Goal: Register for event/course

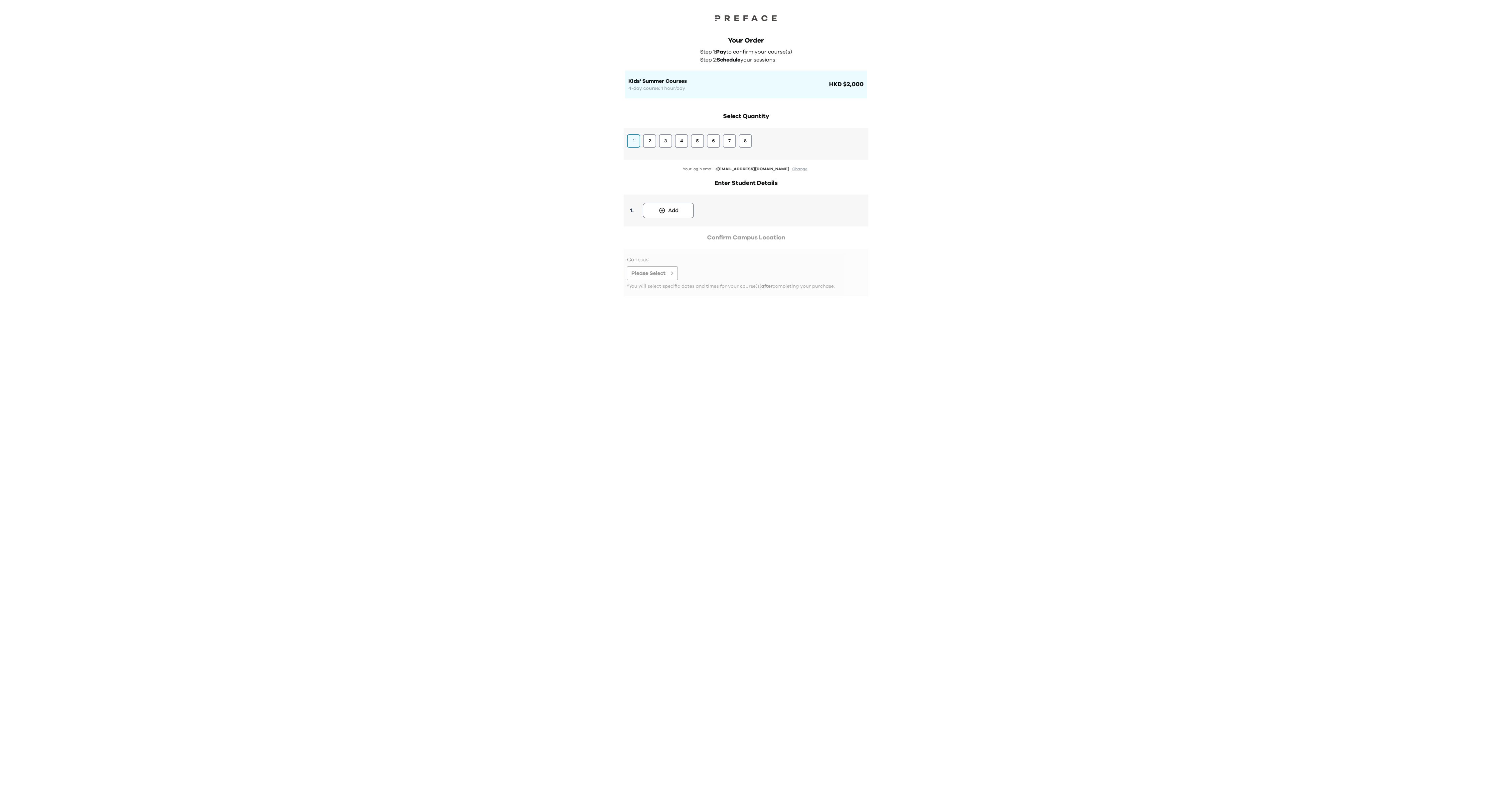
click at [1103, 203] on div "Your Order Step 1: Pay to confirm your course(s) Step 2: Schedule your sessions…" at bounding box center [746, 406] width 1492 height 812
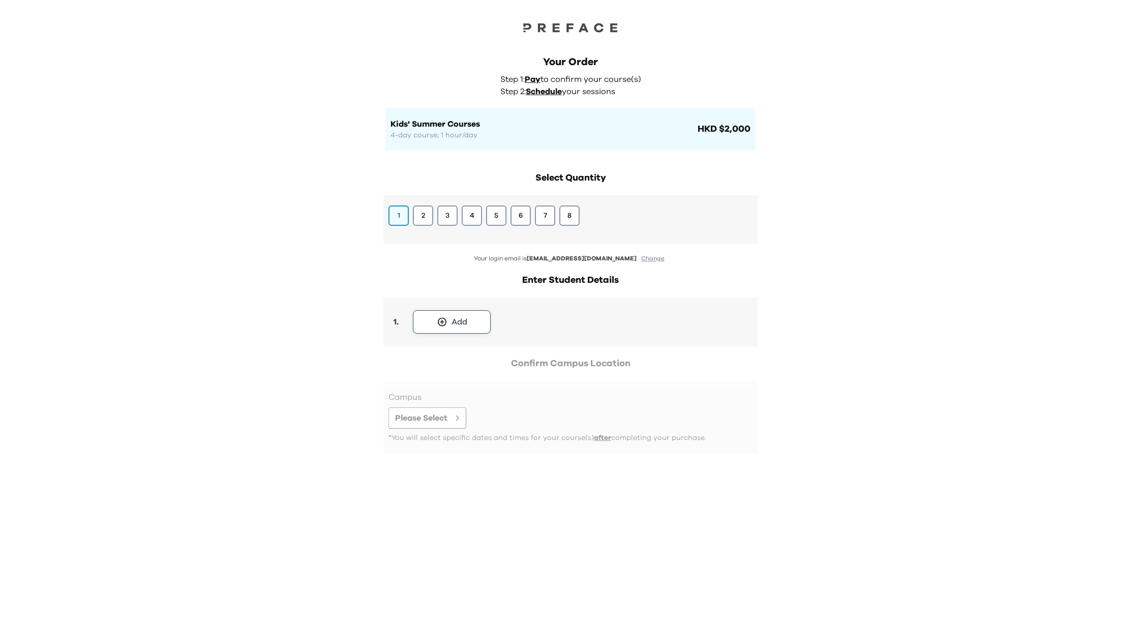
click at [457, 320] on div "Add" at bounding box center [460, 322] width 16 height 12
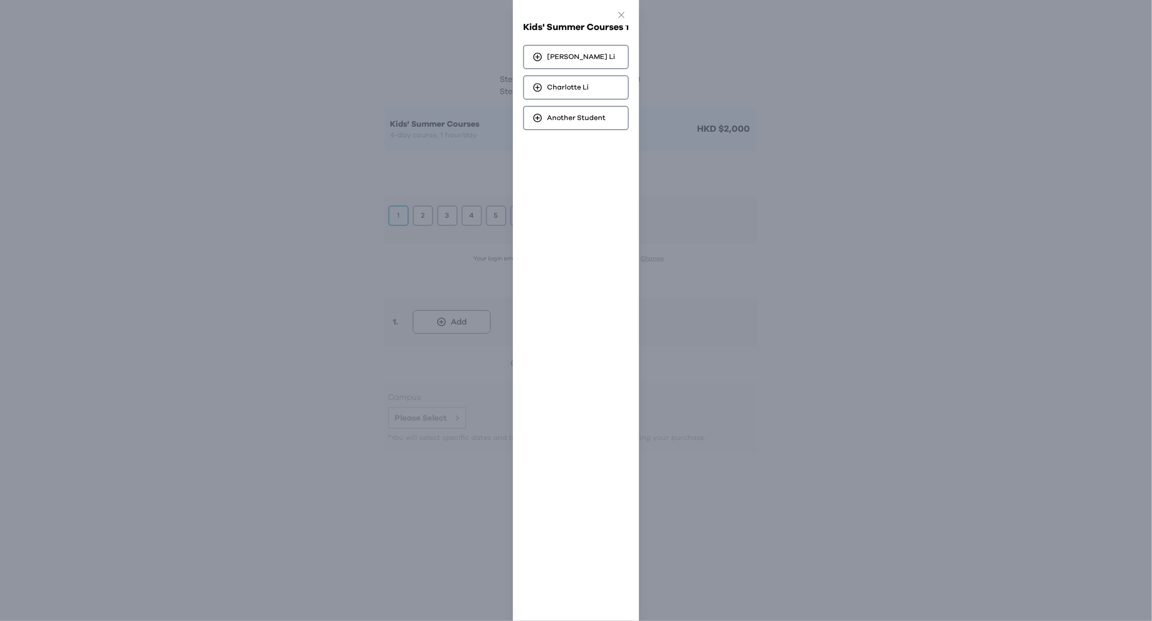
click at [419, 255] on div "Go Back Close Kids' Summer Courses 1 Clayton [PERSON_NAME] [PERSON_NAME] [PERSO…" at bounding box center [576, 310] width 1152 height 621
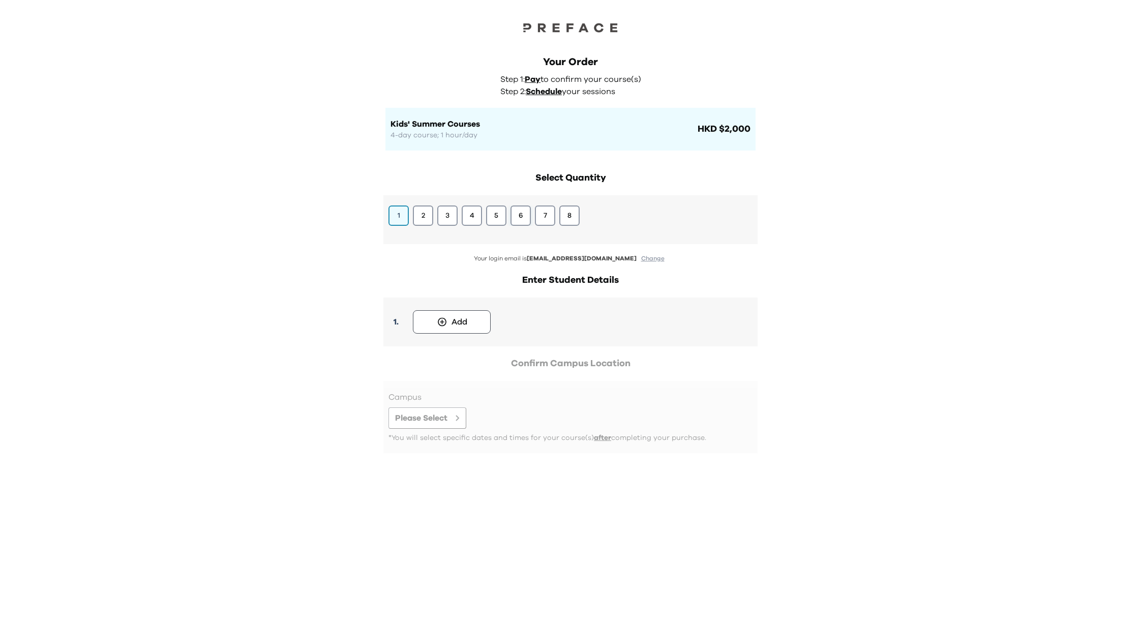
click at [519, 216] on button "6" at bounding box center [521, 215] width 20 height 20
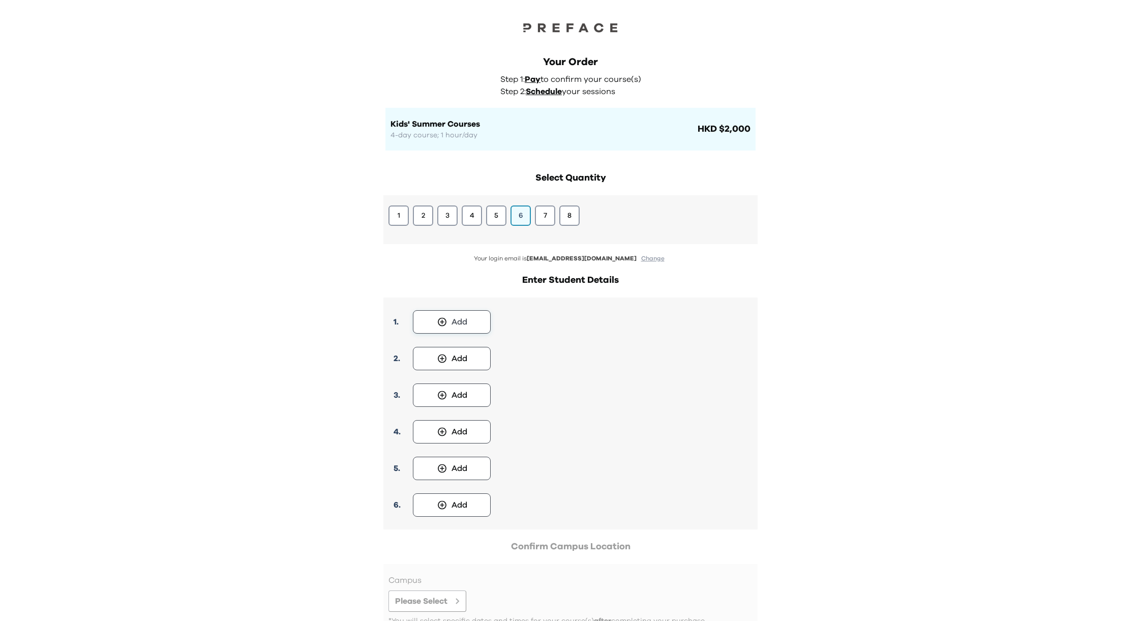
click at [449, 322] on button "Add" at bounding box center [452, 321] width 78 height 23
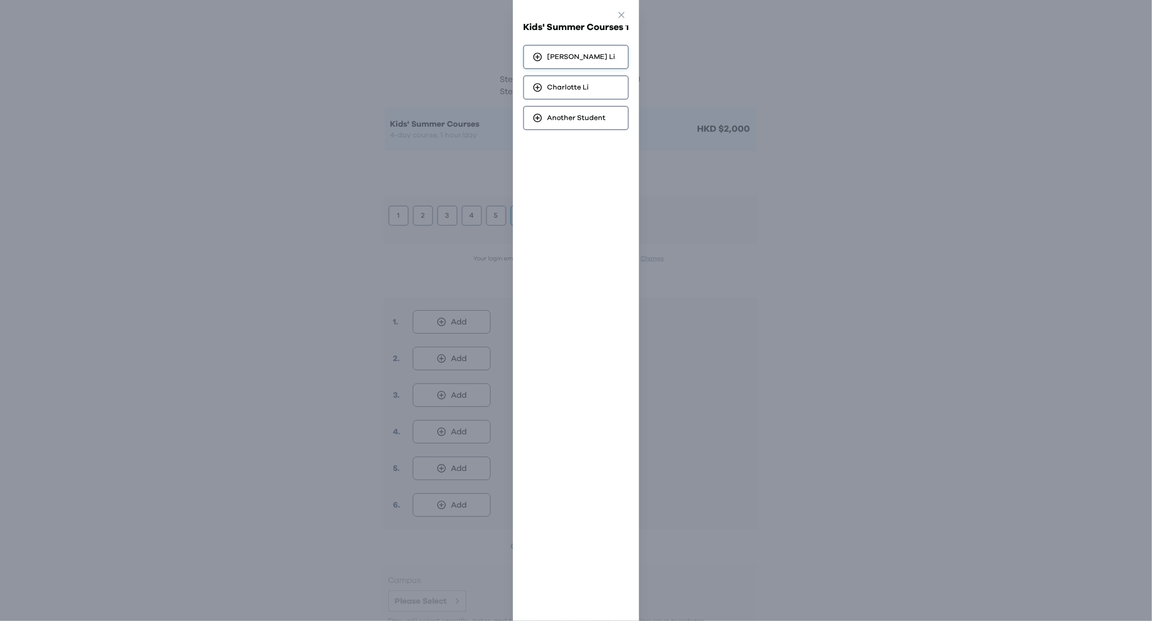
click at [566, 57] on span "[PERSON_NAME]" at bounding box center [581, 57] width 68 height 10
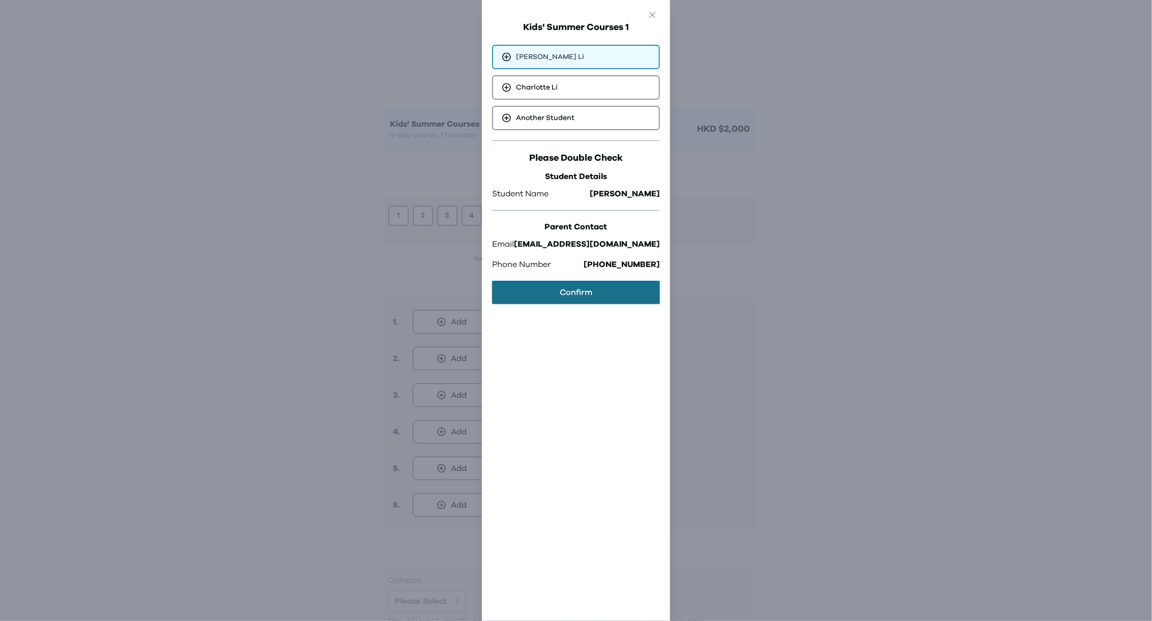
click at [555, 296] on button "Confirm" at bounding box center [576, 292] width 168 height 23
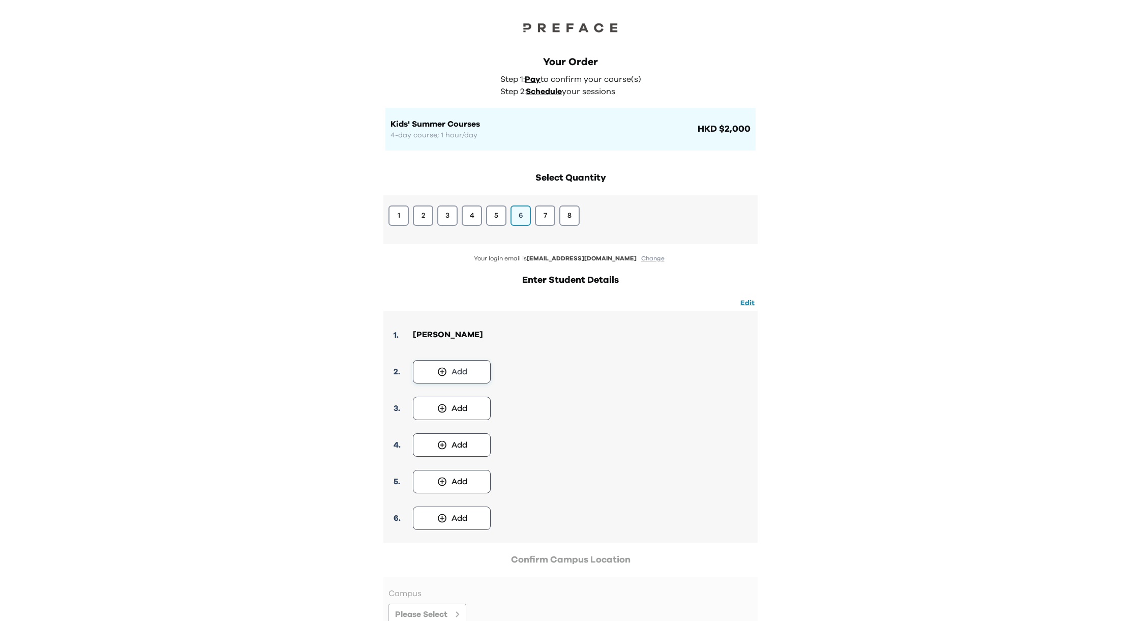
click at [458, 369] on div "Add" at bounding box center [460, 372] width 16 height 12
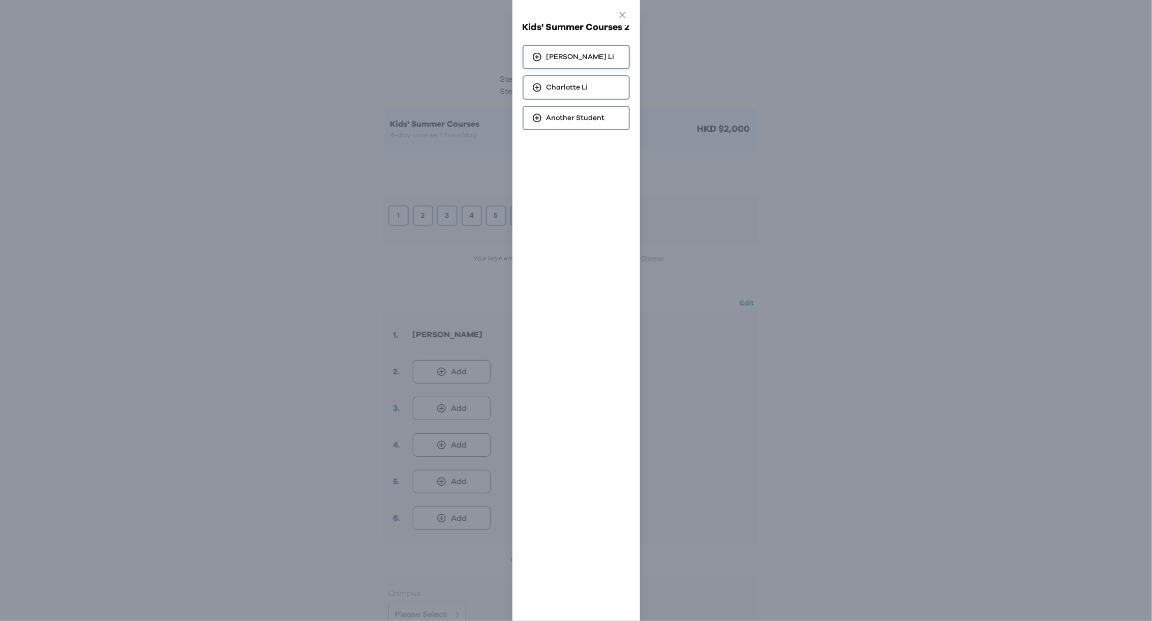
click at [587, 57] on div "[PERSON_NAME]" at bounding box center [576, 57] width 107 height 24
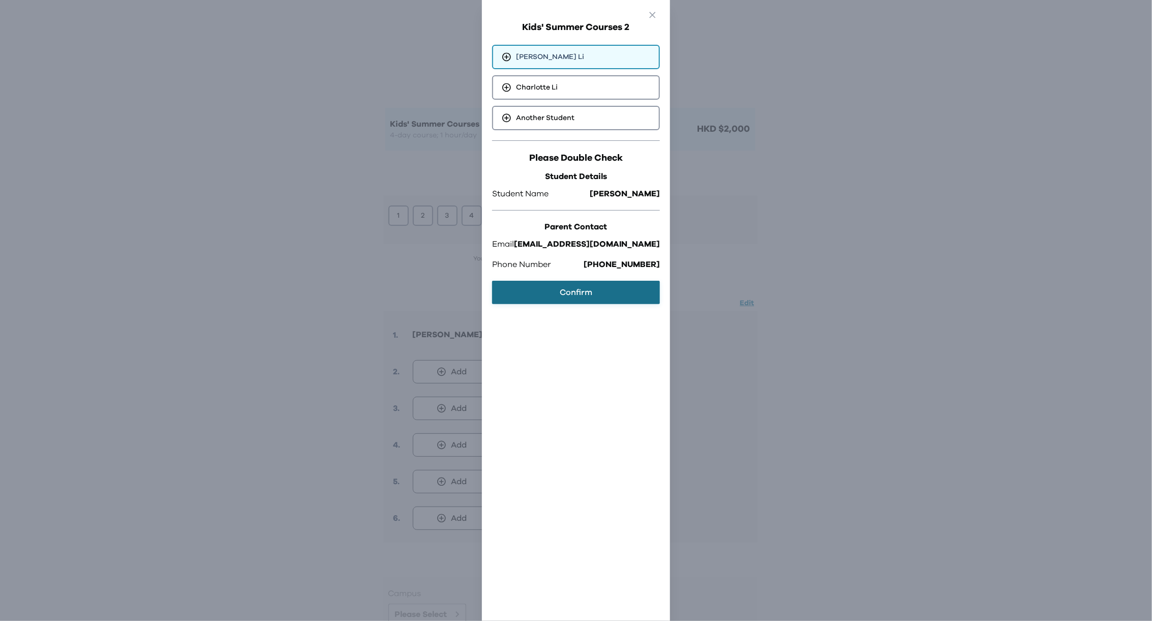
click at [571, 290] on button "Confirm" at bounding box center [576, 292] width 168 height 23
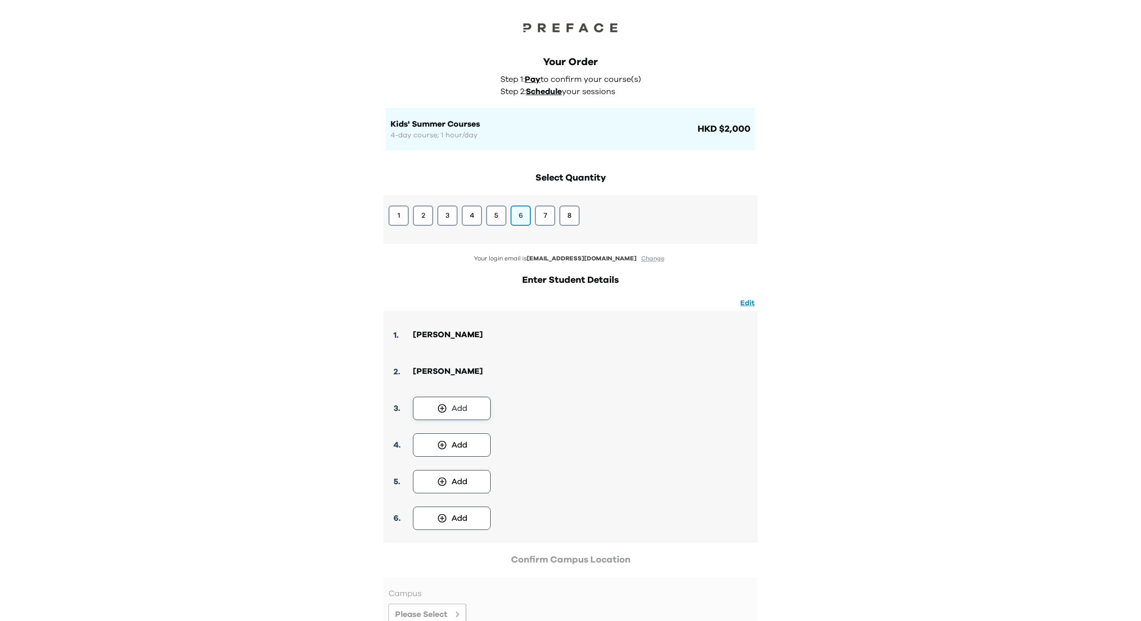
click at [458, 407] on div "Add" at bounding box center [460, 408] width 16 height 12
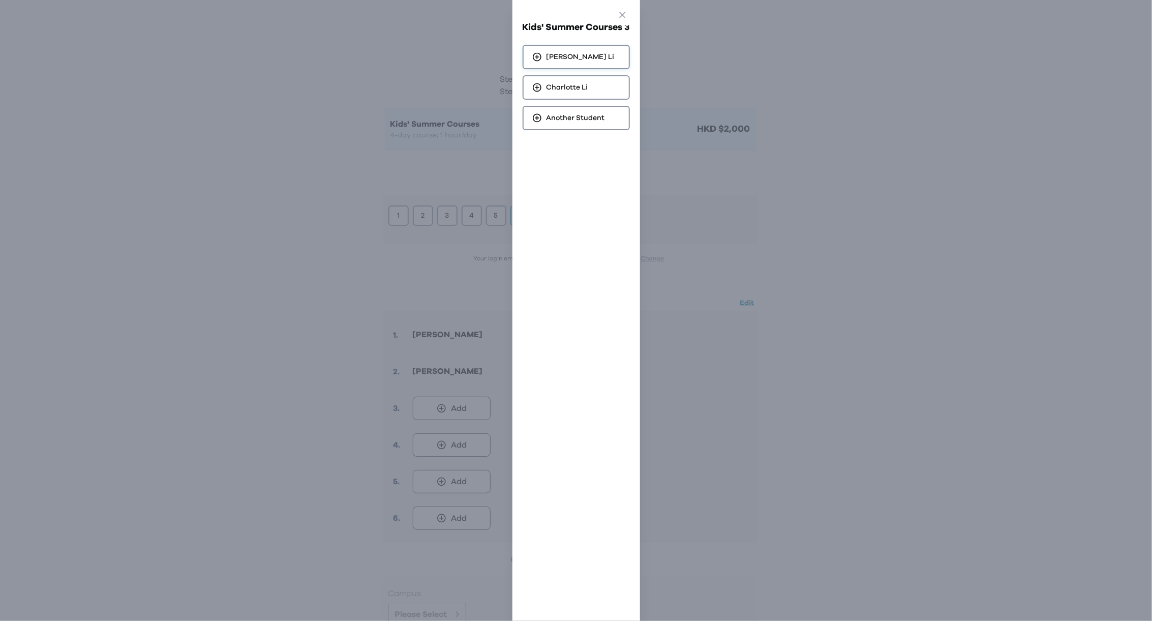
click at [571, 54] on span "[PERSON_NAME]" at bounding box center [581, 57] width 68 height 10
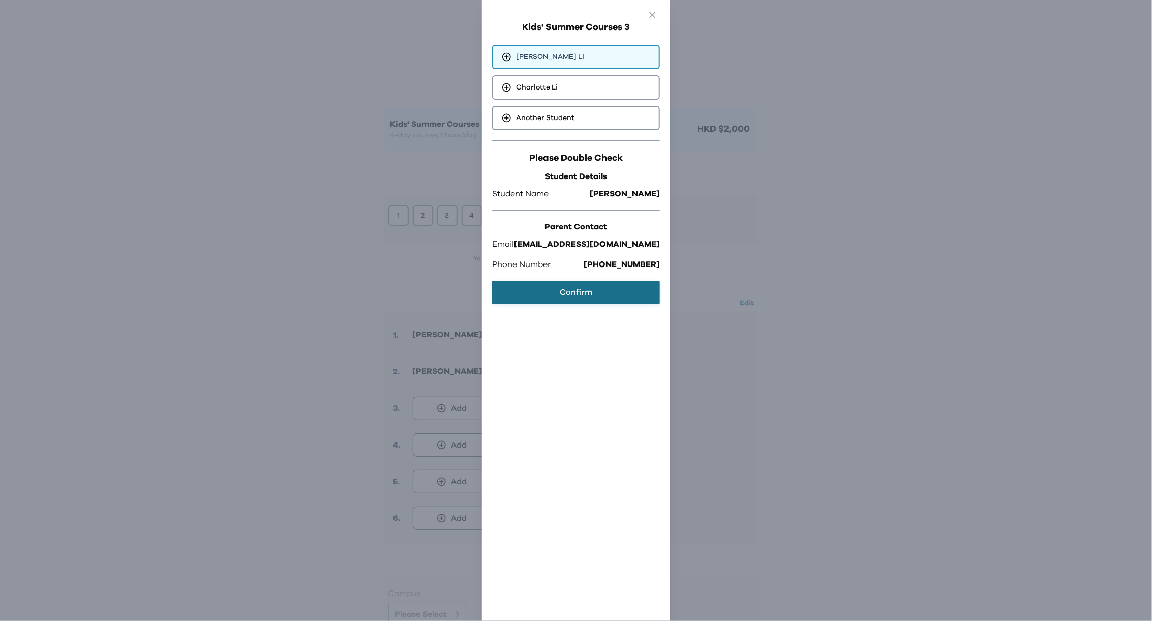
click at [567, 289] on button "Confirm" at bounding box center [576, 292] width 168 height 23
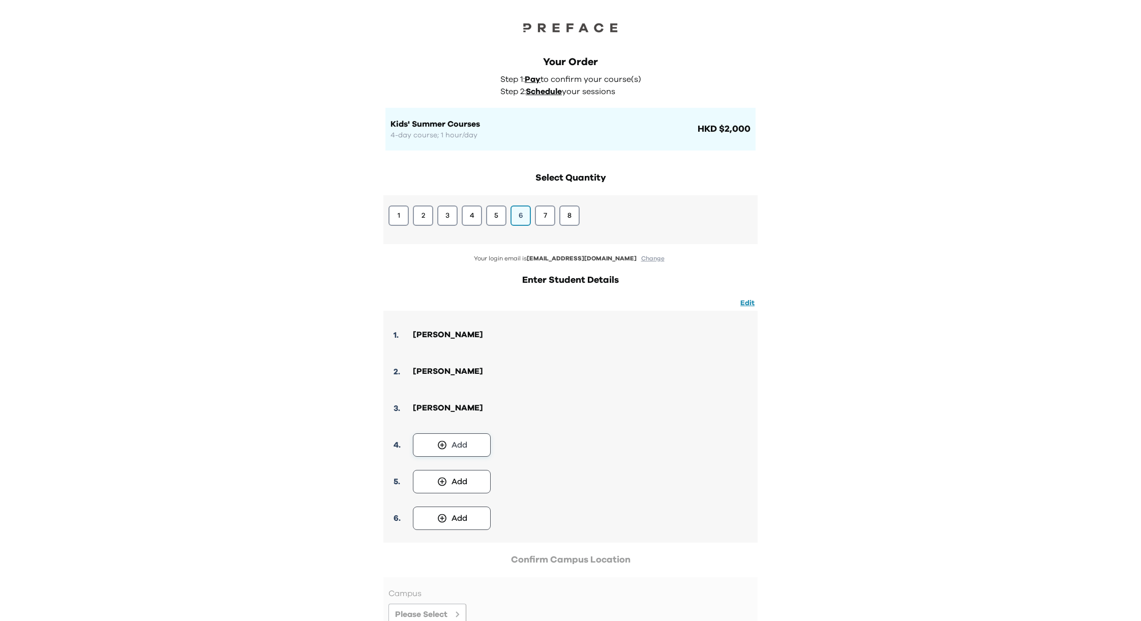
click at [458, 444] on div "Add" at bounding box center [460, 445] width 16 height 12
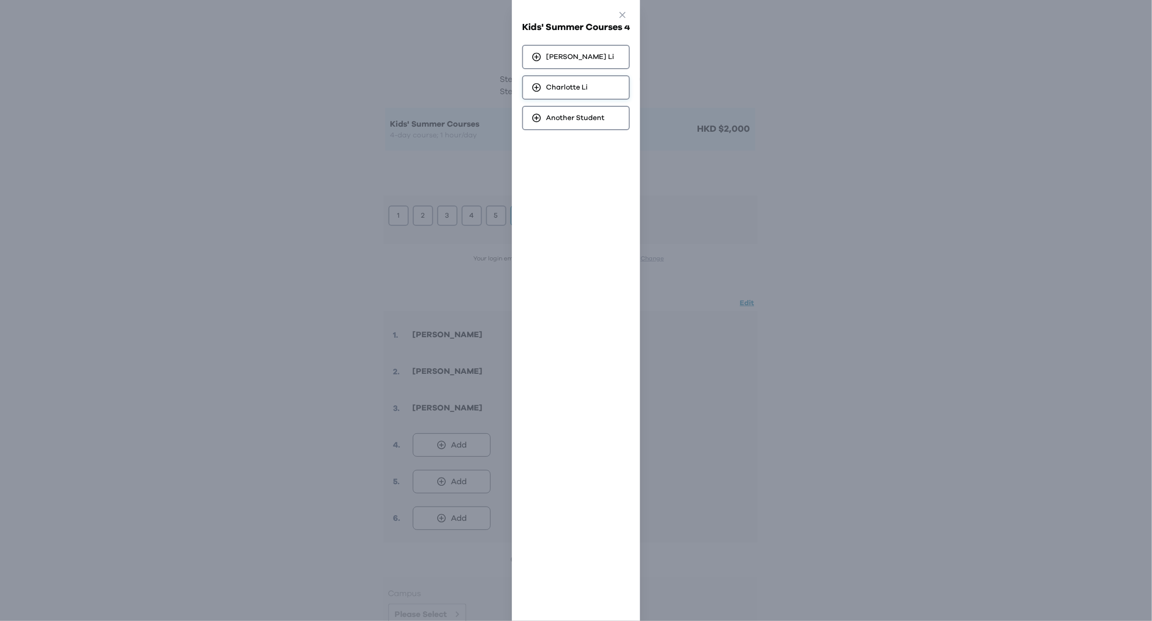
click at [565, 90] on span "[PERSON_NAME] [PERSON_NAME]" at bounding box center [567, 87] width 42 height 10
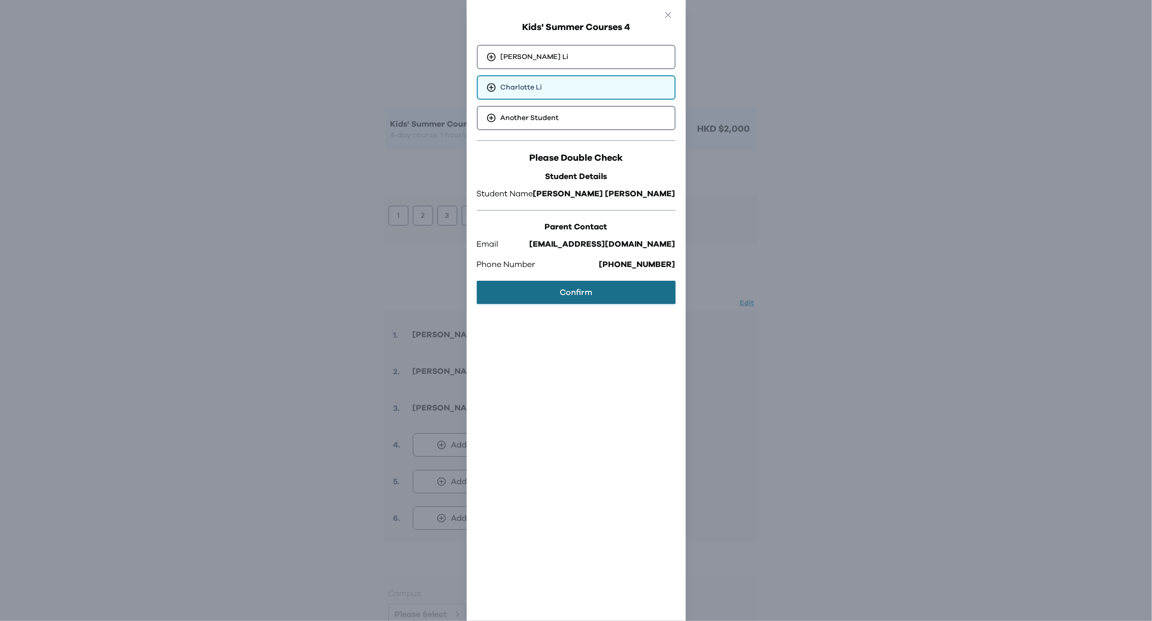
click at [585, 293] on button "Confirm" at bounding box center [576, 292] width 199 height 23
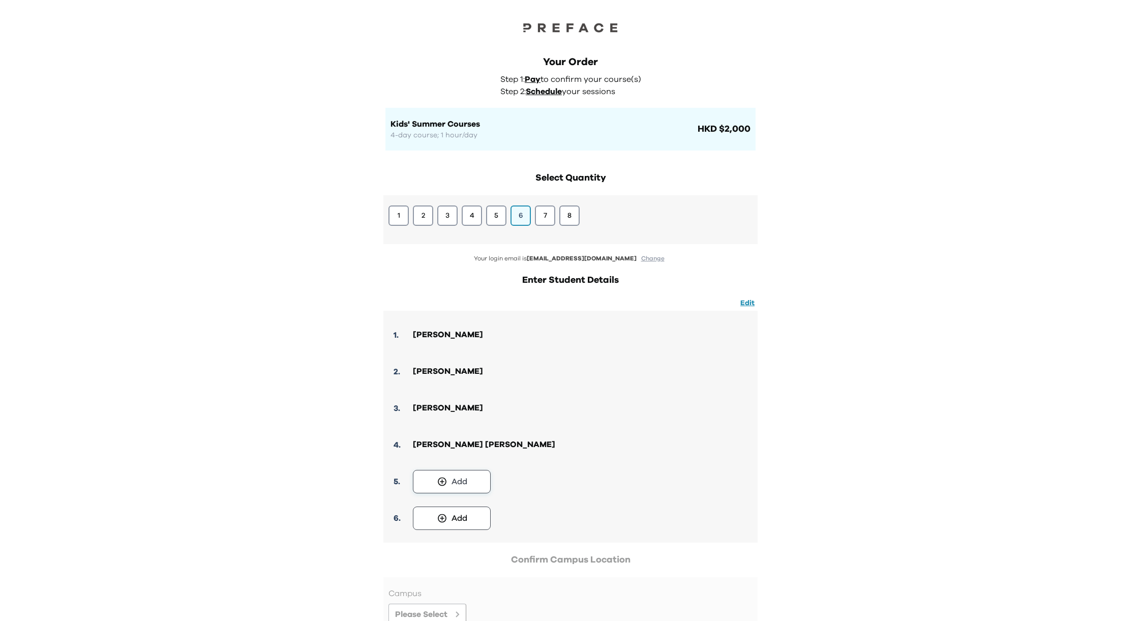
click at [457, 478] on div "Add" at bounding box center [460, 482] width 16 height 12
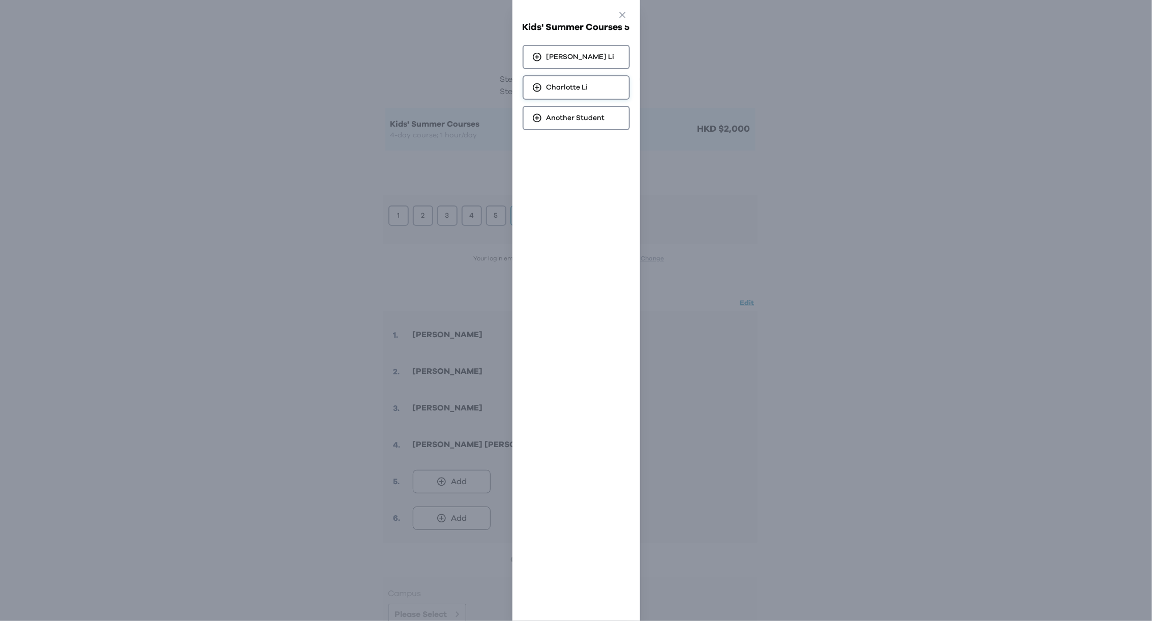
click at [570, 82] on span "[PERSON_NAME] [PERSON_NAME]" at bounding box center [568, 87] width 42 height 10
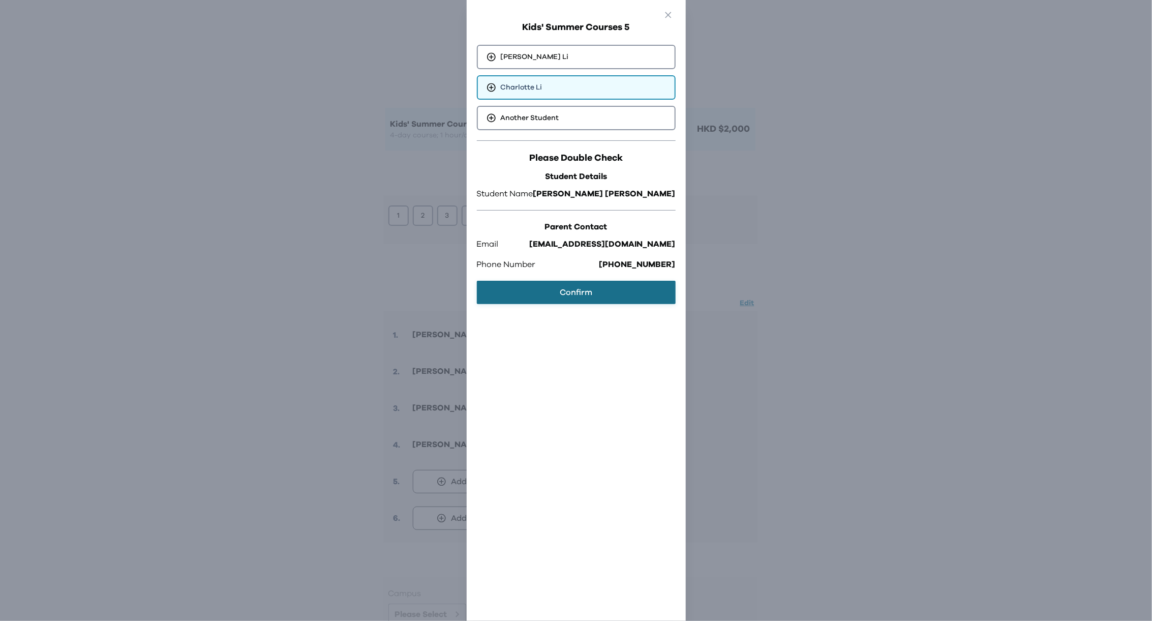
click at [583, 293] on button "Confirm" at bounding box center [576, 292] width 199 height 23
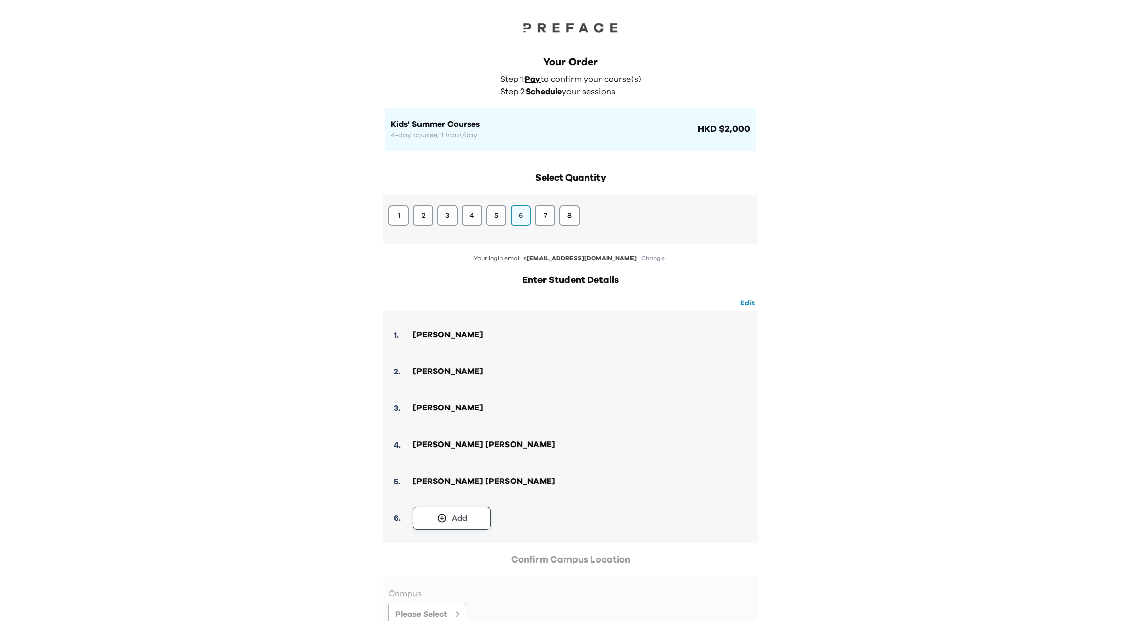
click at [452, 522] on div "Add" at bounding box center [460, 518] width 16 height 12
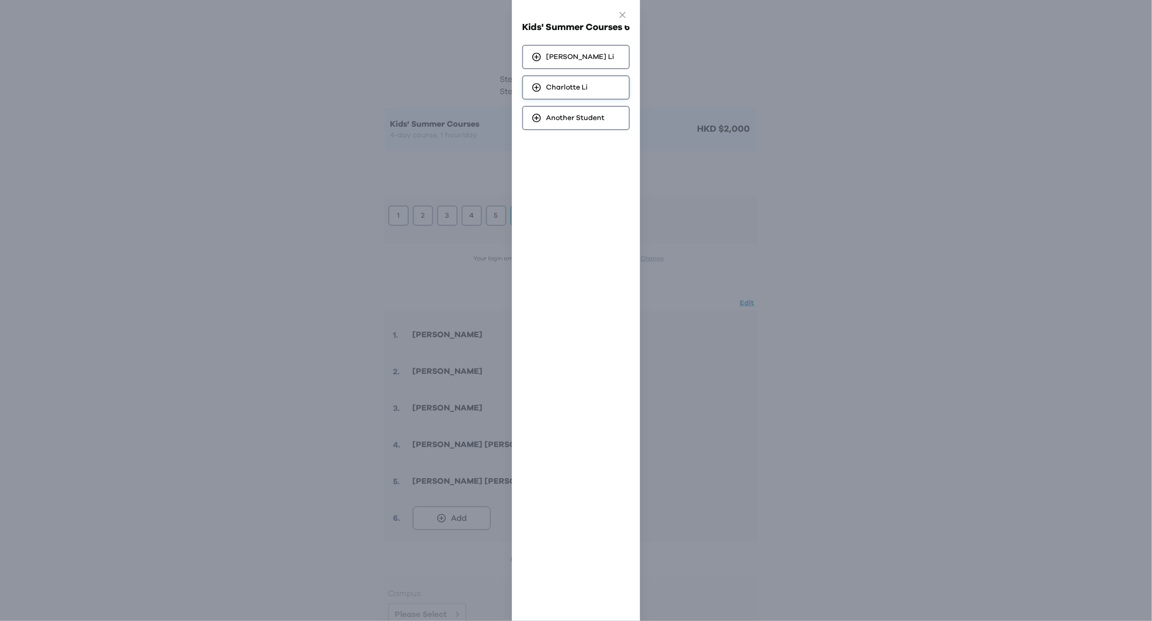
click at [579, 90] on span "[PERSON_NAME] [PERSON_NAME]" at bounding box center [567, 87] width 42 height 10
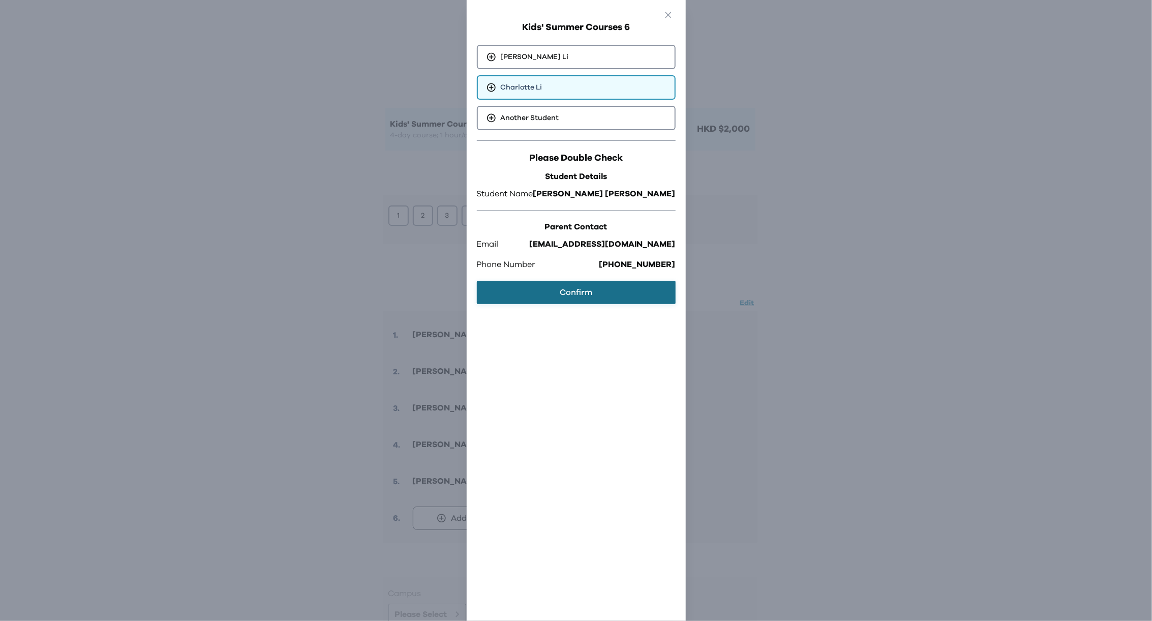
click at [589, 302] on button "Confirm" at bounding box center [576, 292] width 199 height 23
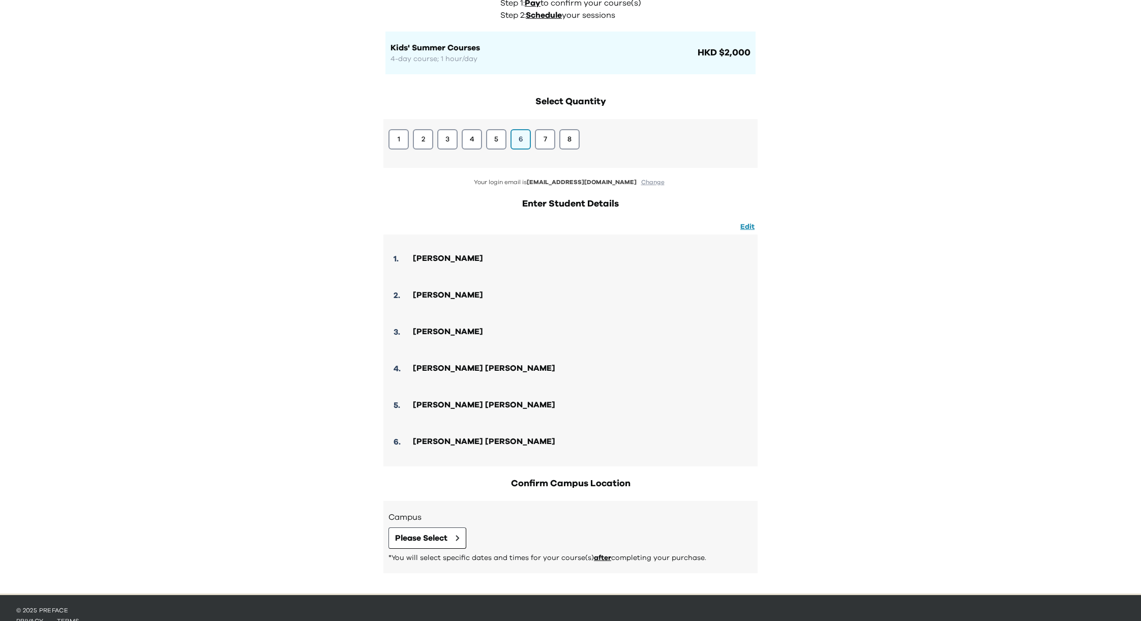
scroll to position [92, 0]
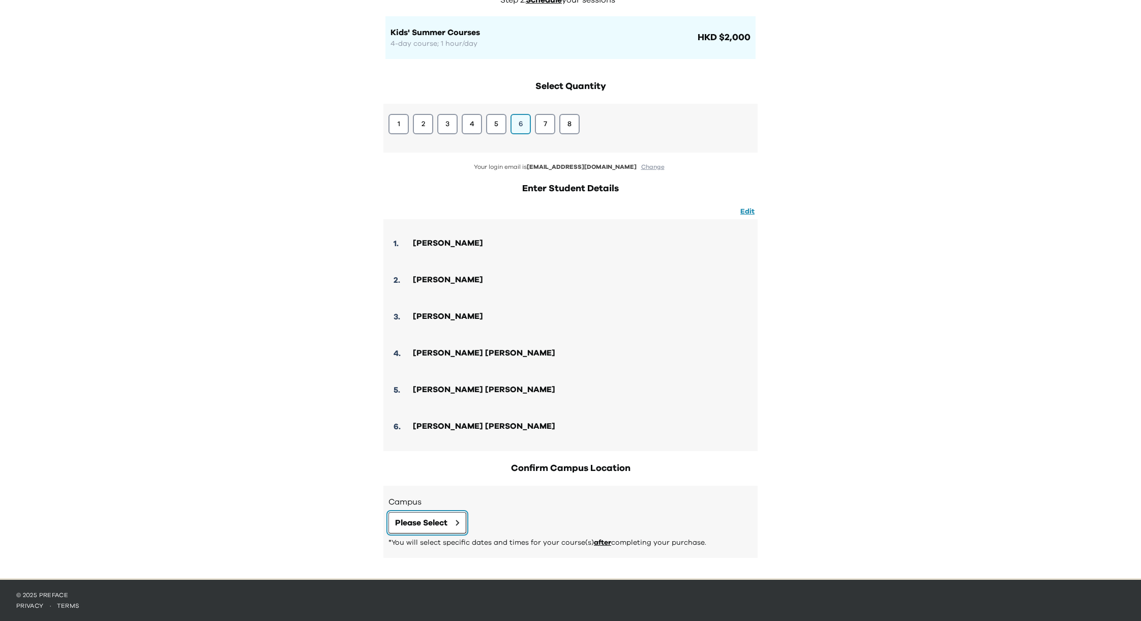
click at [453, 518] on button "Please Select" at bounding box center [428, 522] width 78 height 21
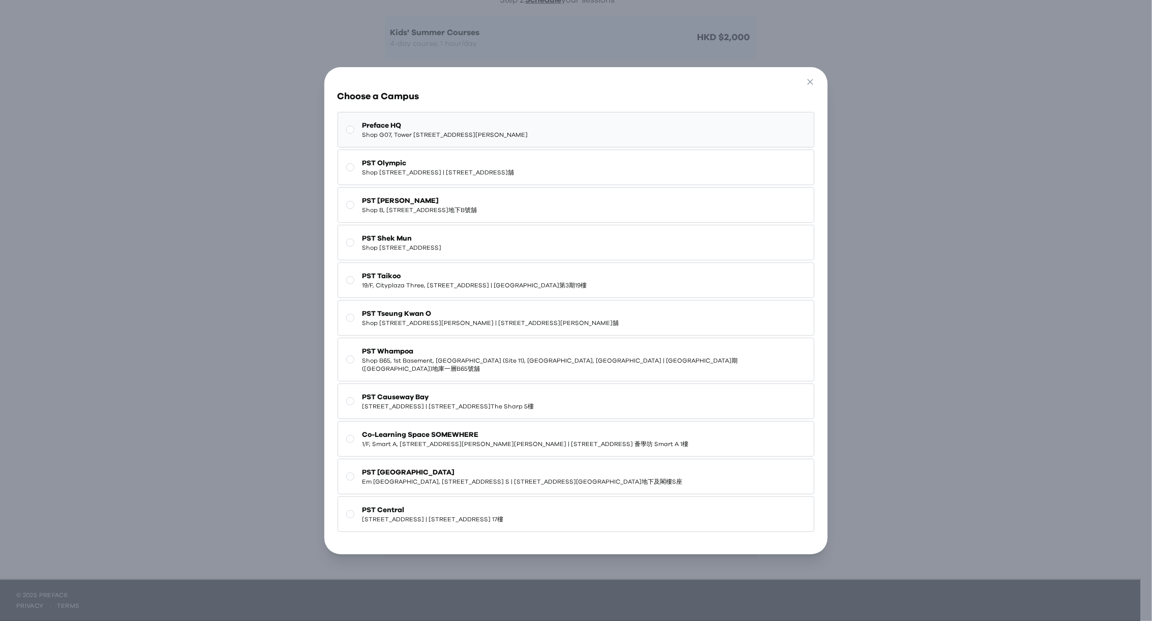
click at [468, 126] on span "Preface HQ" at bounding box center [446, 126] width 166 height 10
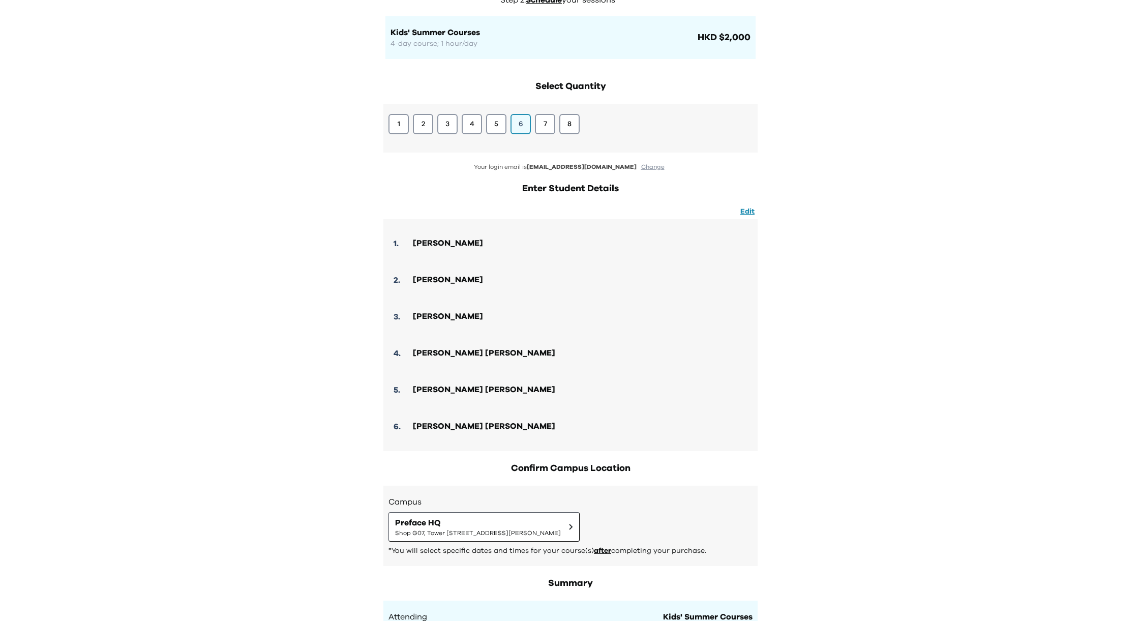
click at [907, 373] on div "Your Order Step 1: Pay to confirm your course(s) Step 2: Schedule your sessions…" at bounding box center [570, 496] width 1141 height 1177
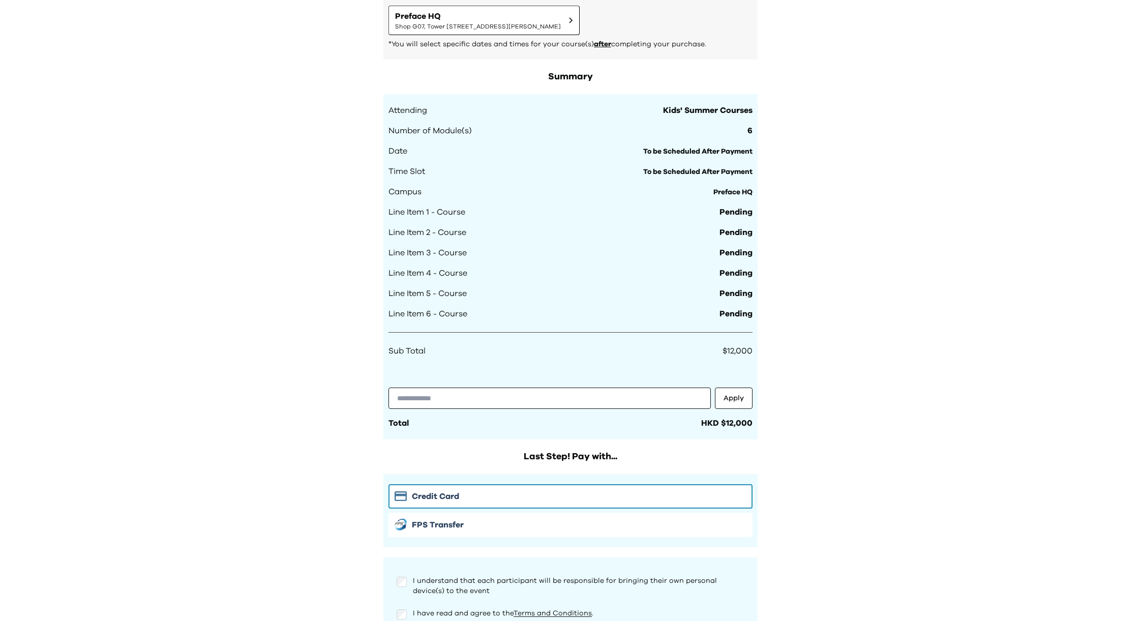
scroll to position [705, 0]
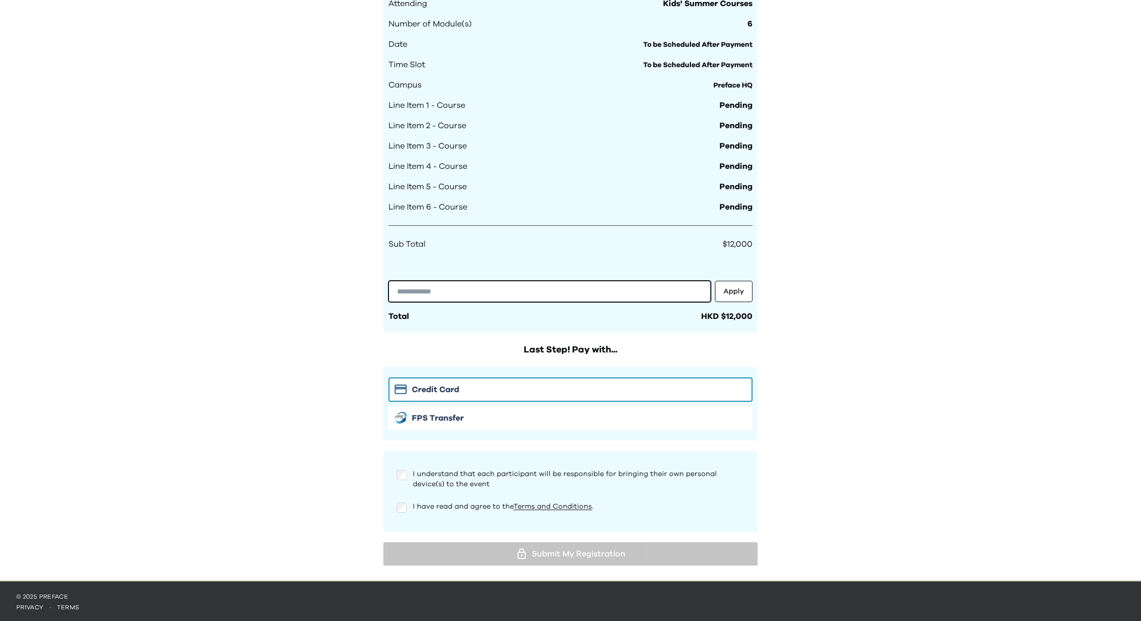
click at [453, 292] on input "text" at bounding box center [550, 291] width 322 height 21
click at [444, 289] on input "text" at bounding box center [550, 291] width 322 height 21
paste input "**********"
type input "**********"
click at [735, 285] on button "Apply" at bounding box center [734, 291] width 38 height 21
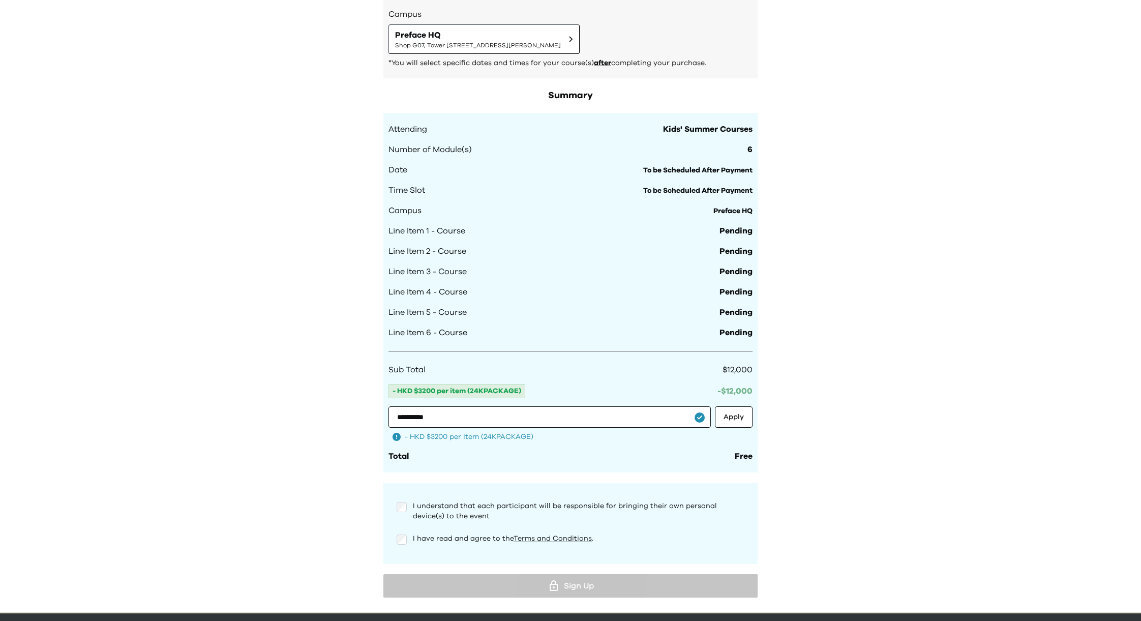
scroll to position [612, 0]
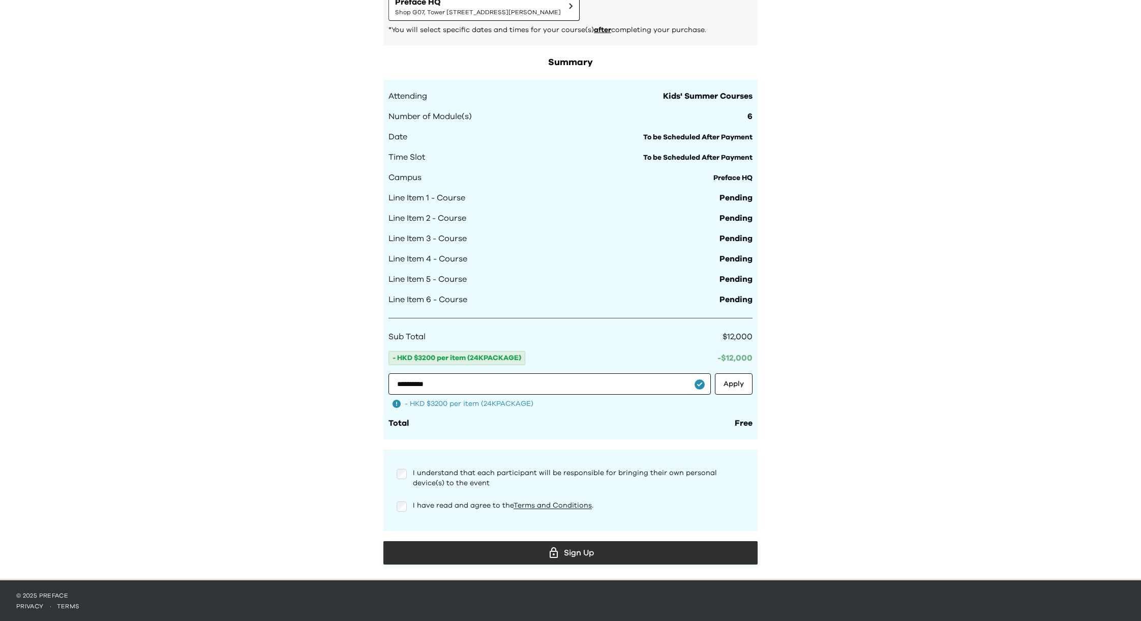
click at [572, 551] on div "Sign Up" at bounding box center [571, 552] width 358 height 15
